Goal: Transaction & Acquisition: Purchase product/service

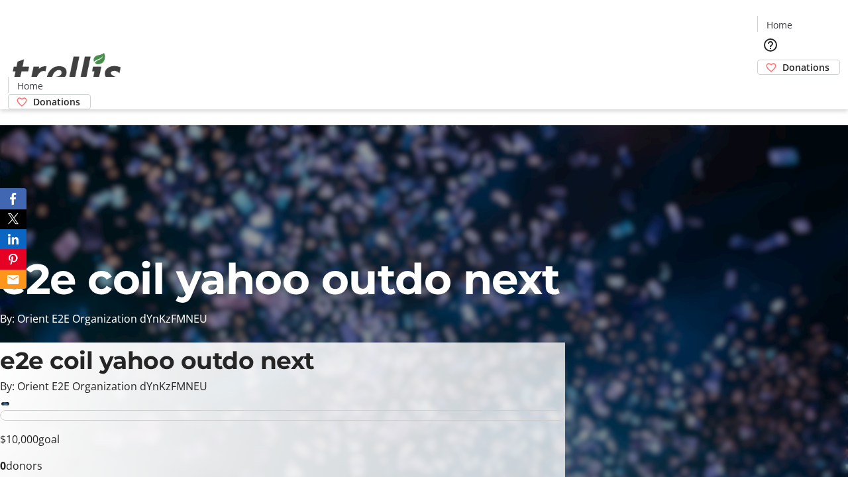
click at [783, 60] on span "Donations" at bounding box center [806, 67] width 47 height 14
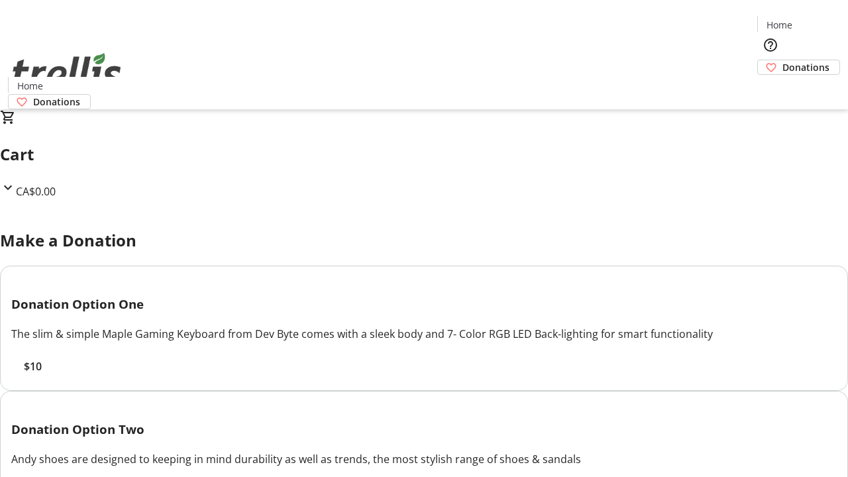
click at [42, 374] on span "$10" at bounding box center [33, 367] width 18 height 16
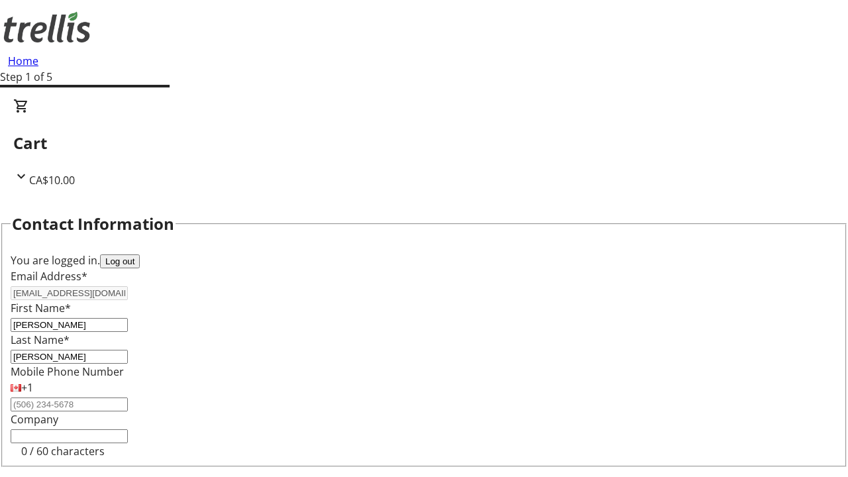
select select "CA"
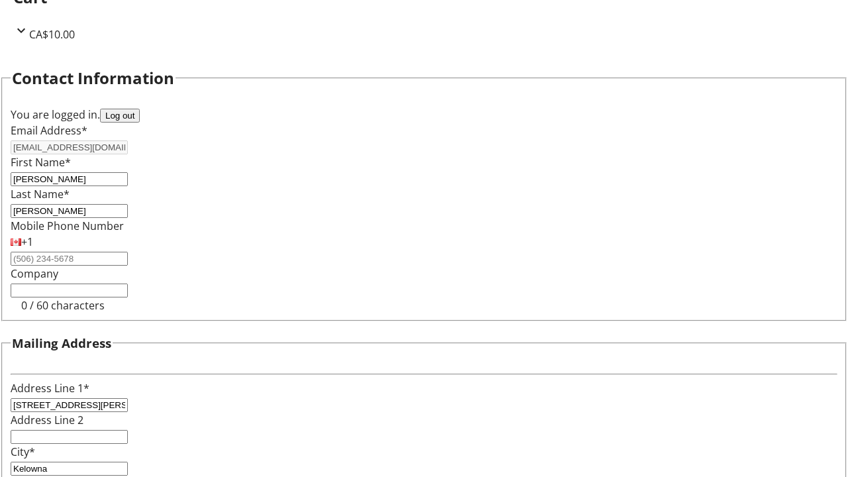
select select "BC"
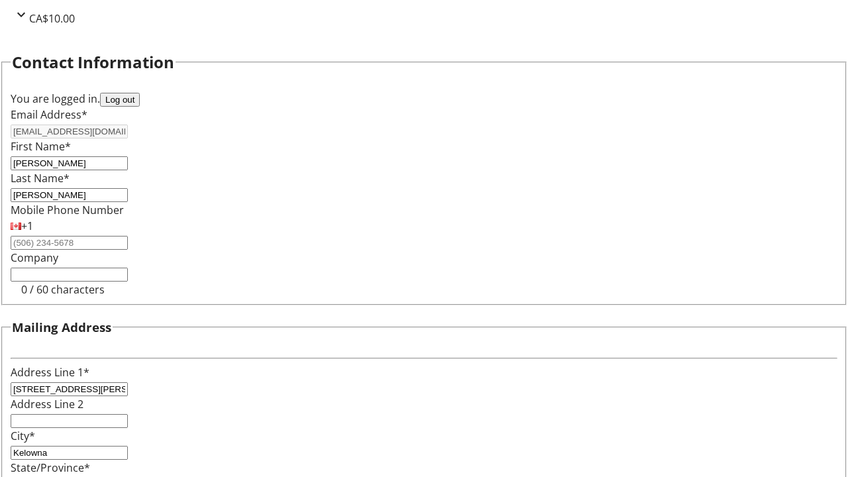
type input "Kelowna"
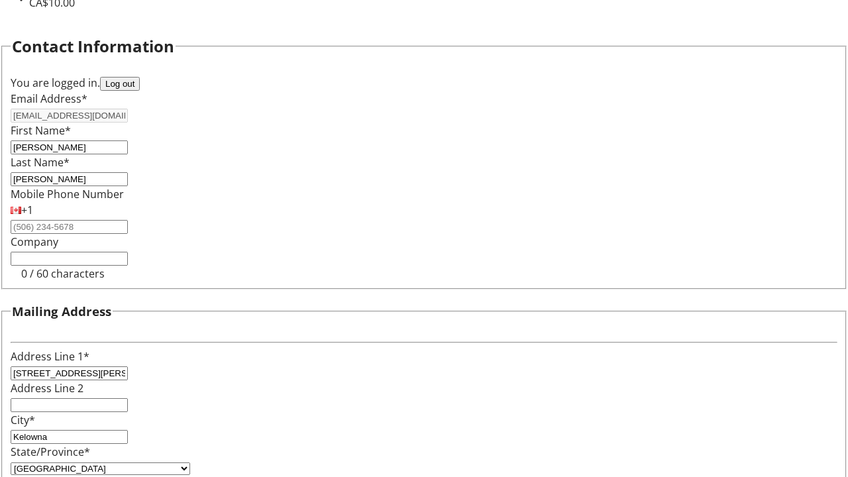
type input "V1Y 0C2"
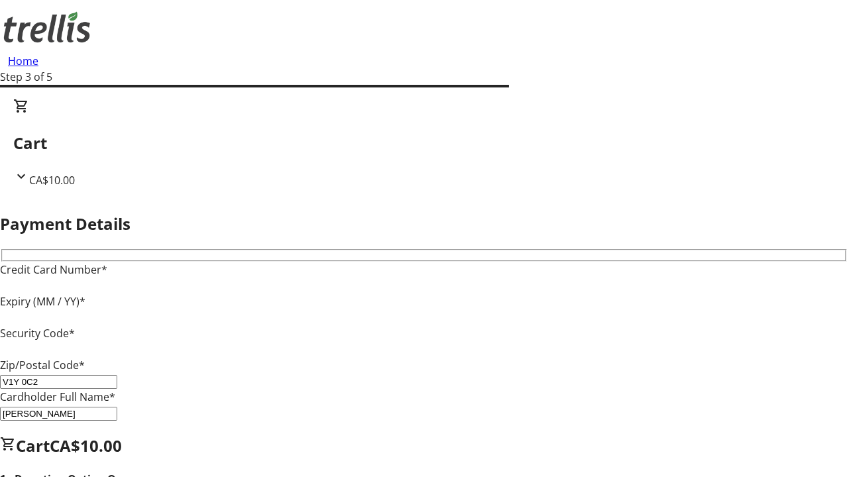
type input "V1Y 0C2"
